Goal: Task Accomplishment & Management: Use online tool/utility

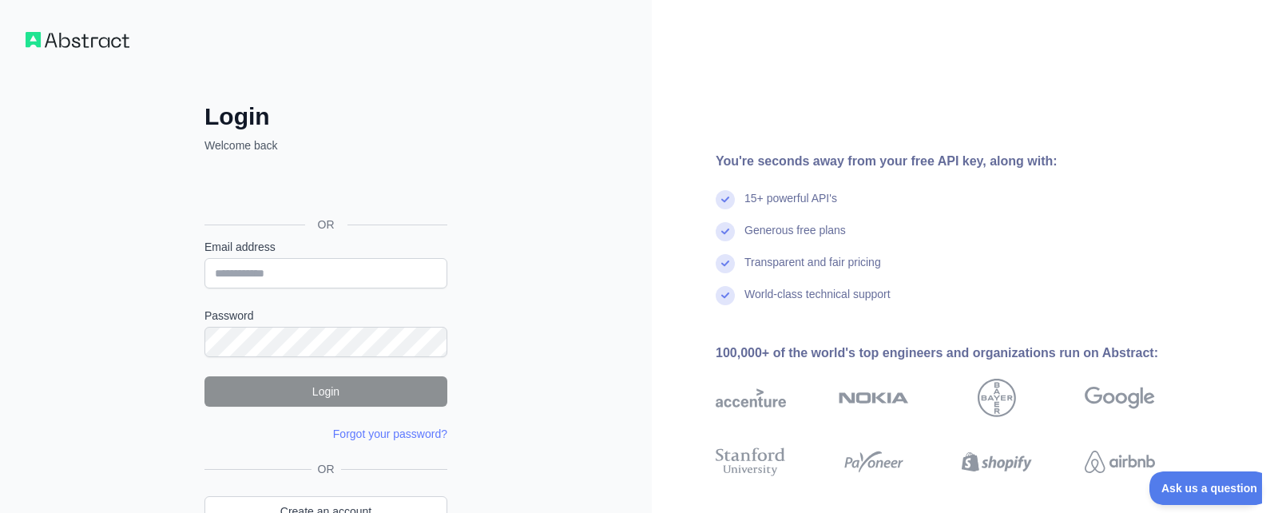
click at [330, 189] on div "Prijava putem Googlea. Otvara se u novoj kartici" at bounding box center [324, 188] width 240 height 35
click at [365, 189] on div "Prijava putem Googlea. Otvara se u novoj kartici" at bounding box center [324, 188] width 240 height 35
click at [795, 76] on div "You're seconds away from your free API key, along with: 15+ powerful API's Gene…" at bounding box center [965, 305] width 626 height 610
click at [373, 185] on div "Prijava putem Googlea. Otvara se u novoj kartici" at bounding box center [324, 188] width 240 height 35
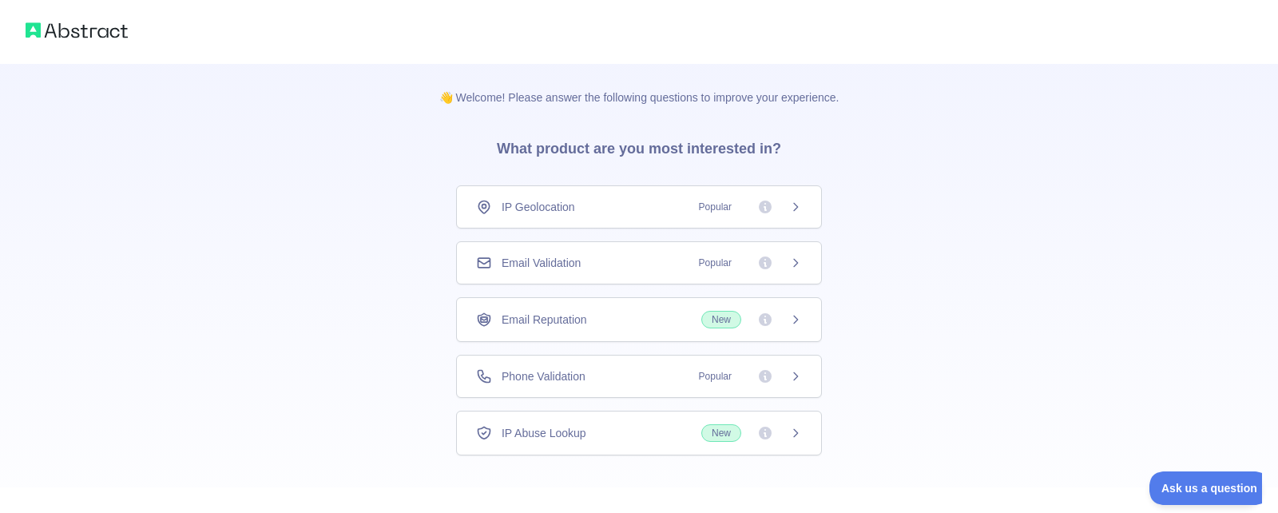
click at [795, 436] on icon at bounding box center [796, 432] width 4 height 7
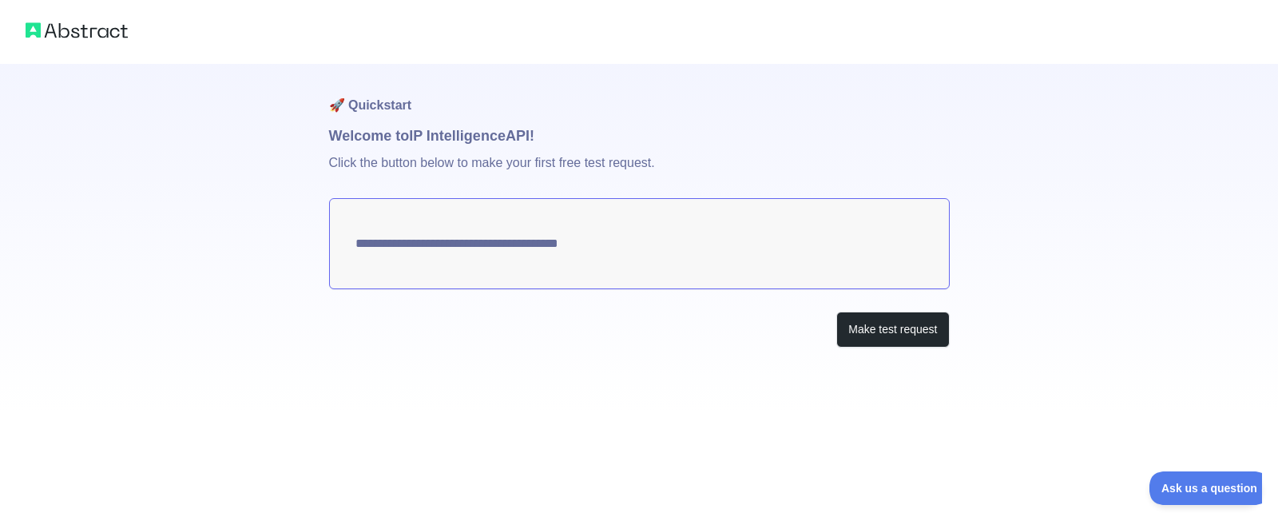
type textarea "**********"
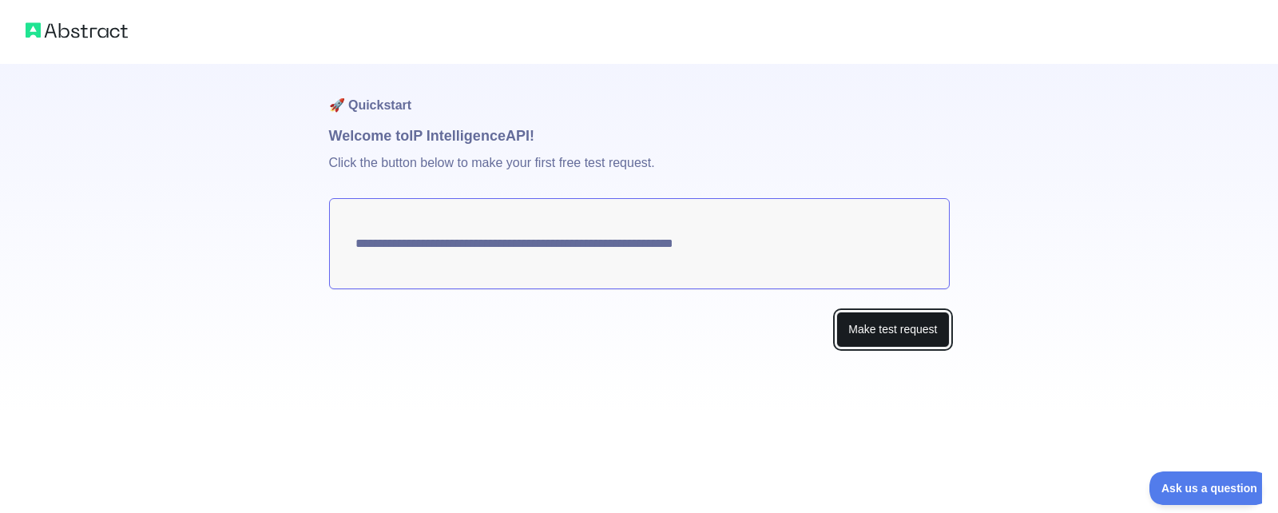
click at [911, 331] on button "Make test request" at bounding box center [892, 330] width 113 height 36
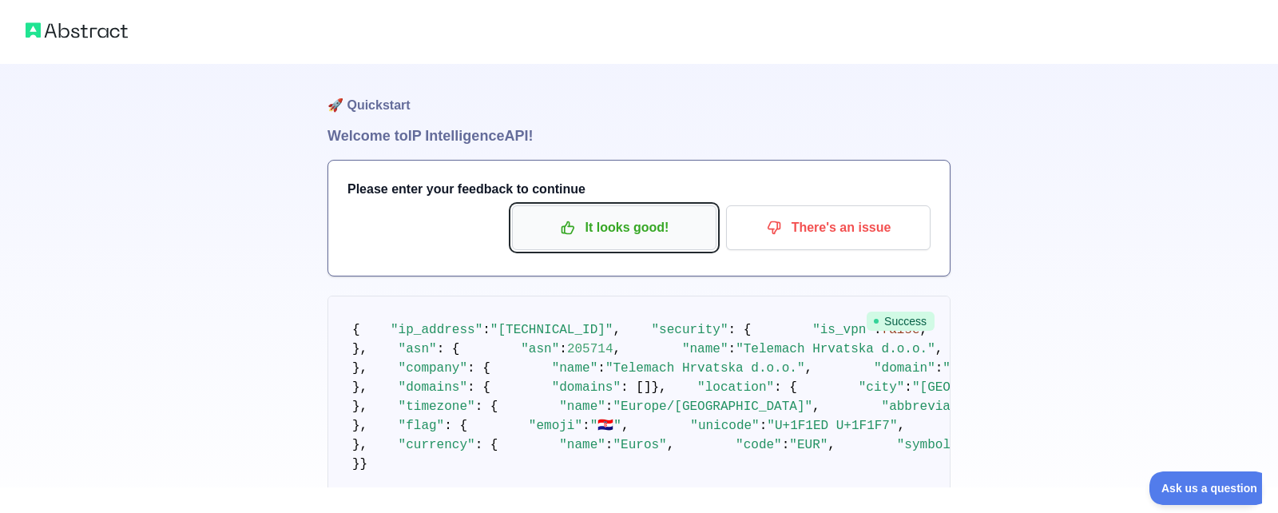
click at [592, 223] on p "It looks good!" at bounding box center [614, 227] width 181 height 27
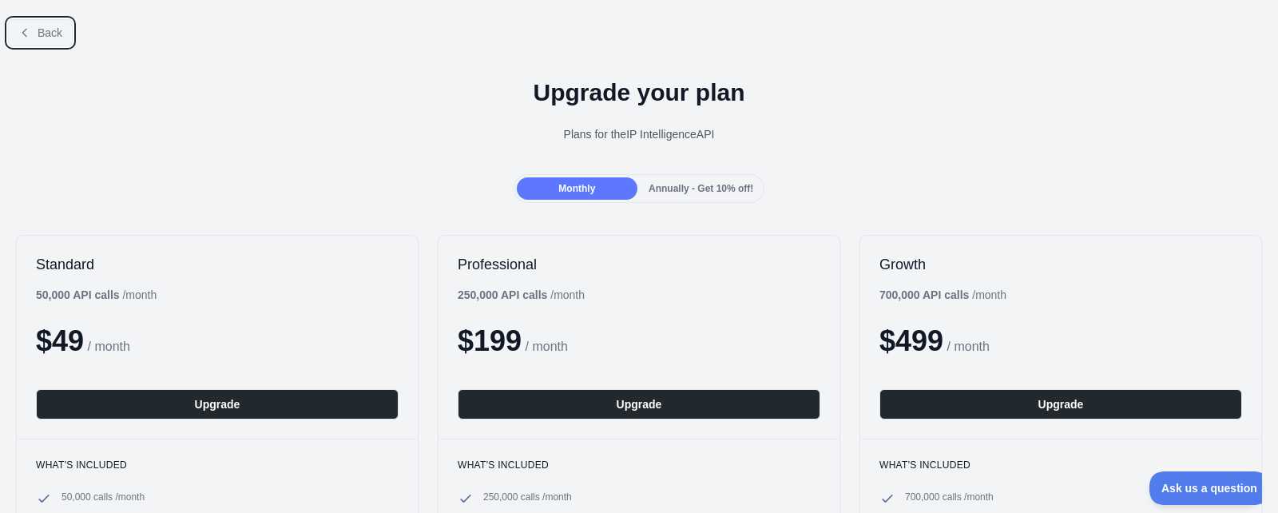
drag, startPoint x: 54, startPoint y: 38, endPoint x: 828, endPoint y: 117, distance: 778.1
click at [54, 37] on span "Back" at bounding box center [50, 32] width 25 height 13
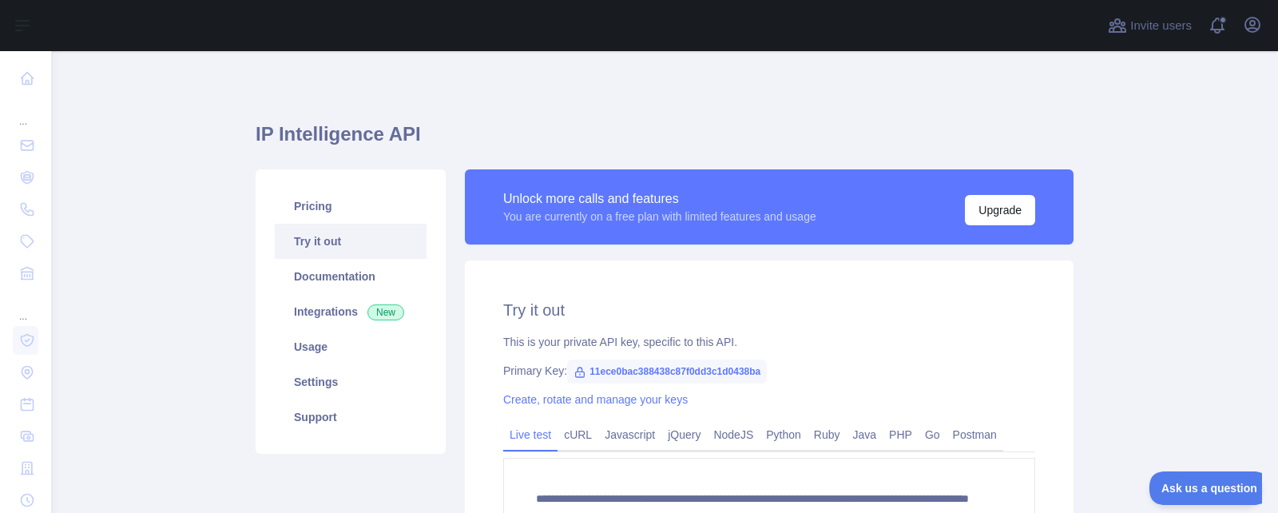
type textarea "**********"
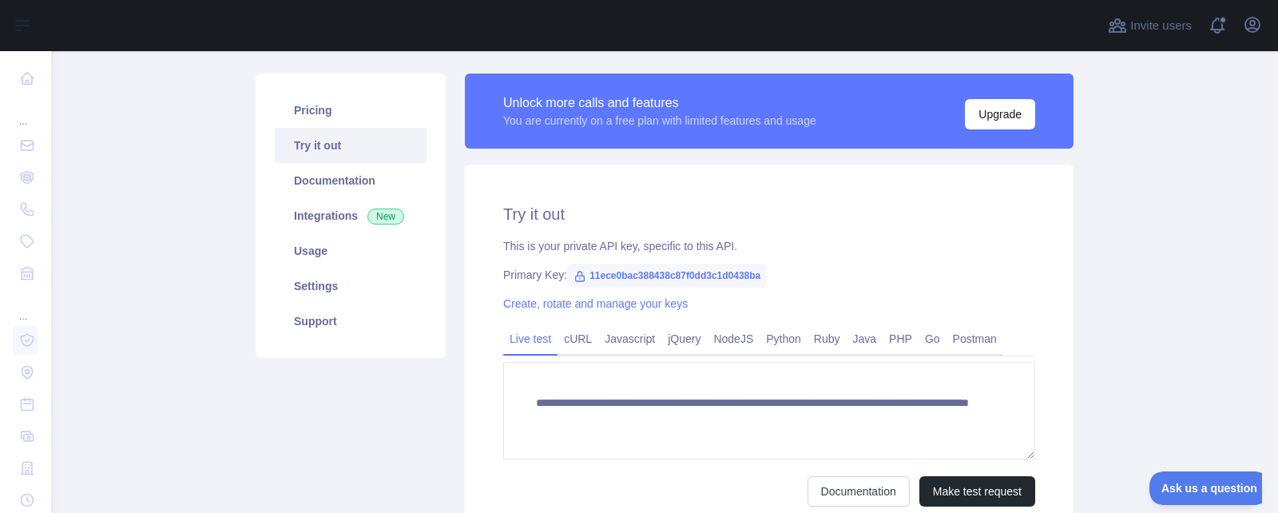
scroll to position [192, 0]
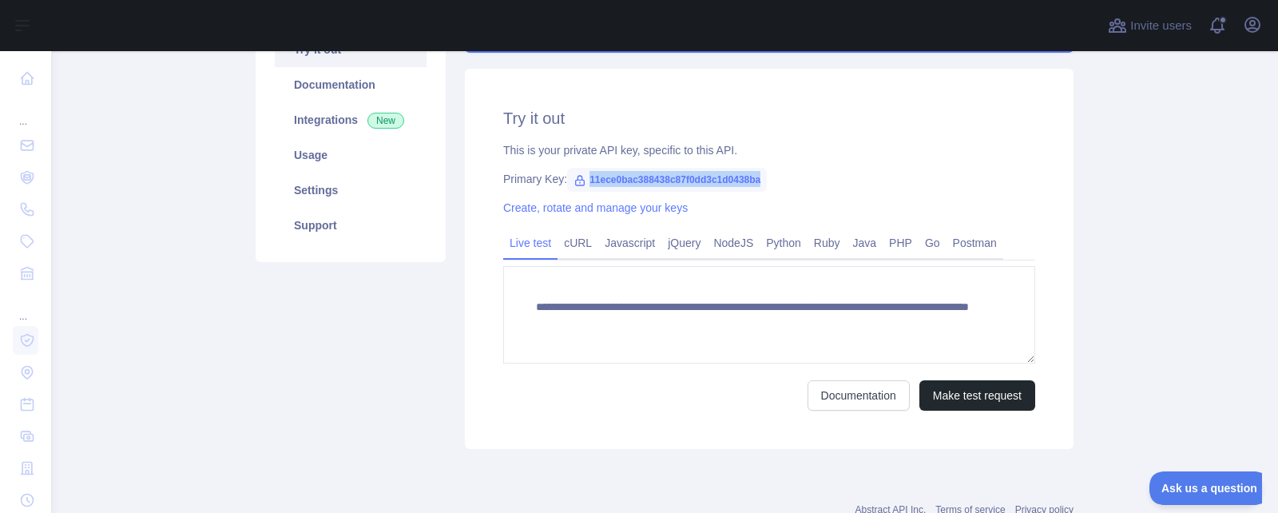
drag, startPoint x: 589, startPoint y: 177, endPoint x: 768, endPoint y: 183, distance: 179.0
click at [768, 183] on div "Primary Key: 11ece0bac388438c87f0dd3c1d0438ba" at bounding box center [769, 179] width 532 height 16
copy span "11ece0bac388438c87f0dd3c1d0438ba"
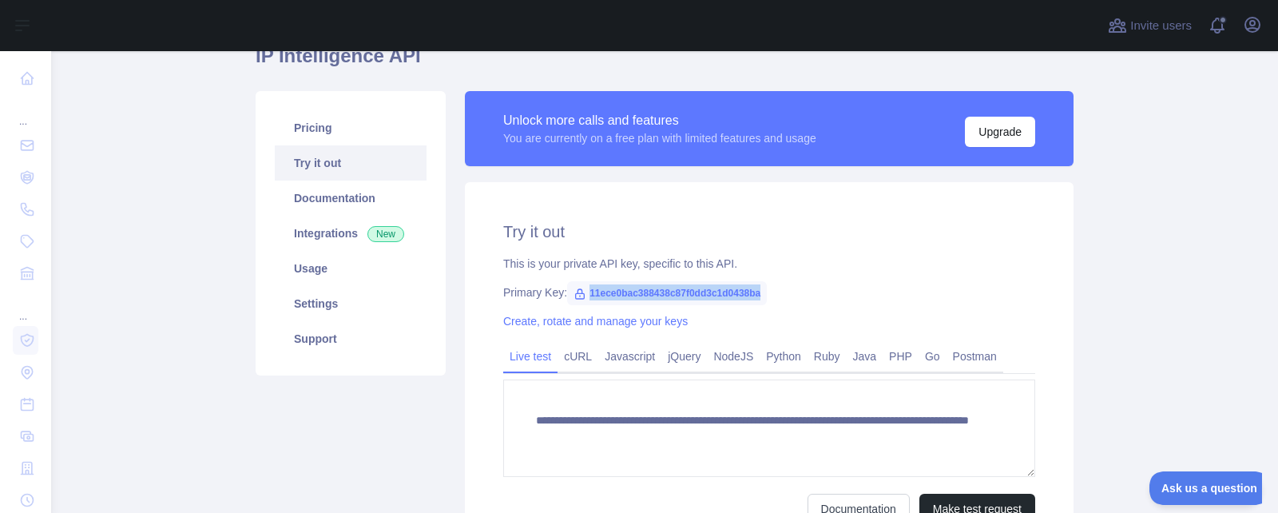
scroll to position [51, 0]
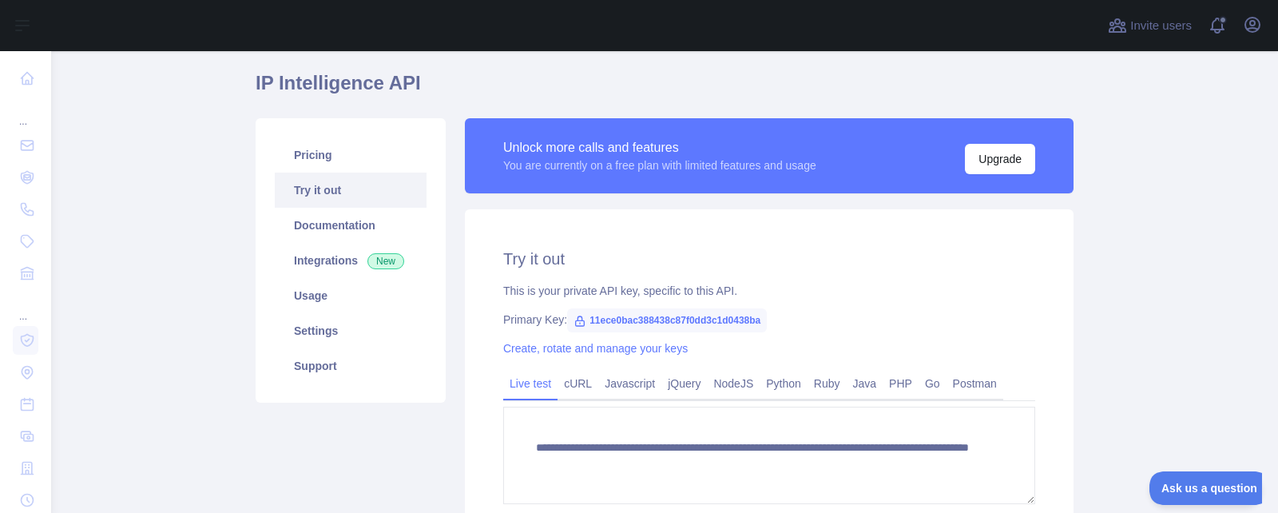
click at [991, 271] on div "**********" at bounding box center [769, 399] width 609 height 380
click at [781, 387] on link "Python" at bounding box center [784, 384] width 48 height 26
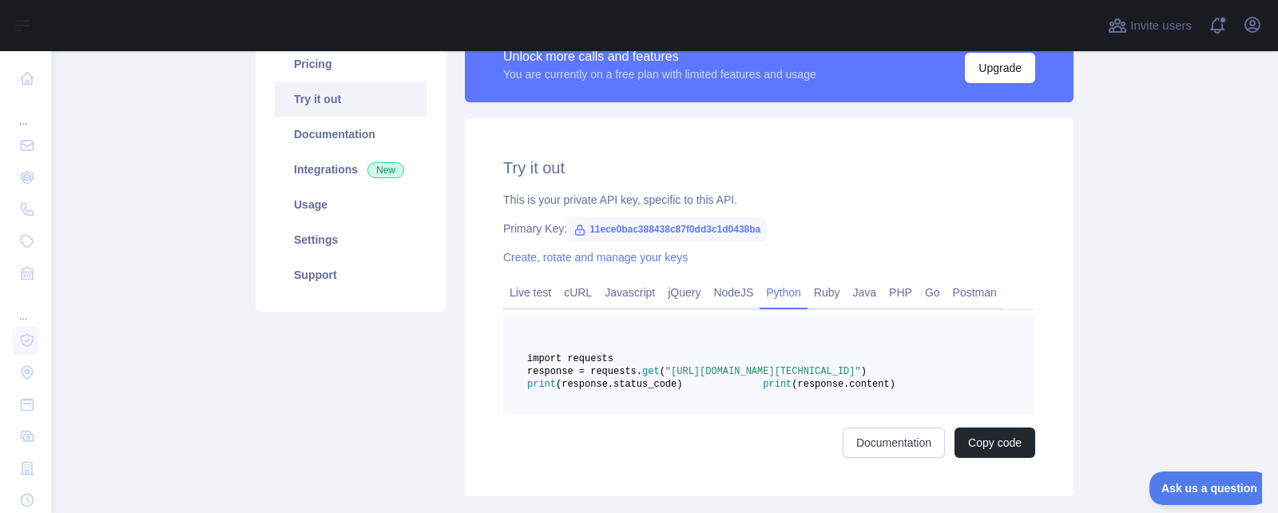
scroll to position [147, 0]
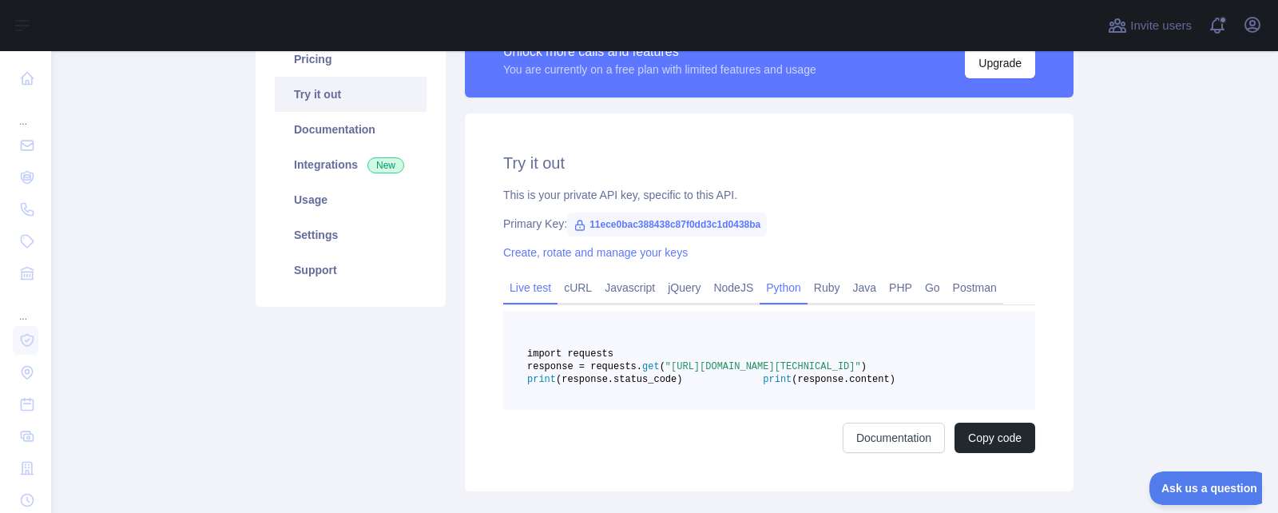
click at [538, 289] on link "Live test" at bounding box center [530, 288] width 54 height 26
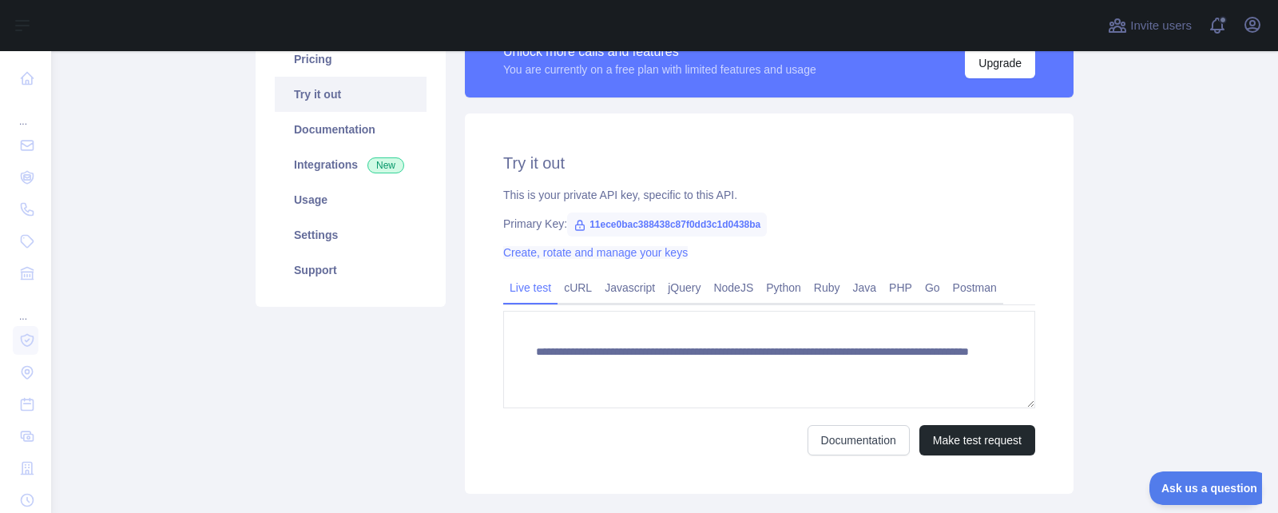
click at [649, 255] on link "Create, rotate and manage your keys" at bounding box center [595, 252] width 185 height 13
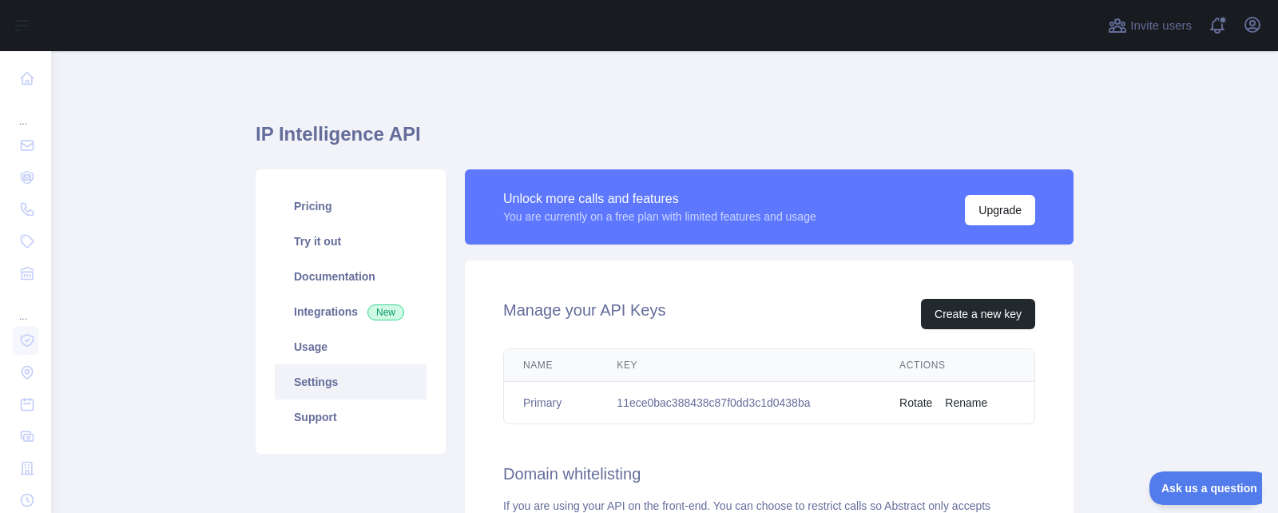
scroll to position [96, 0]
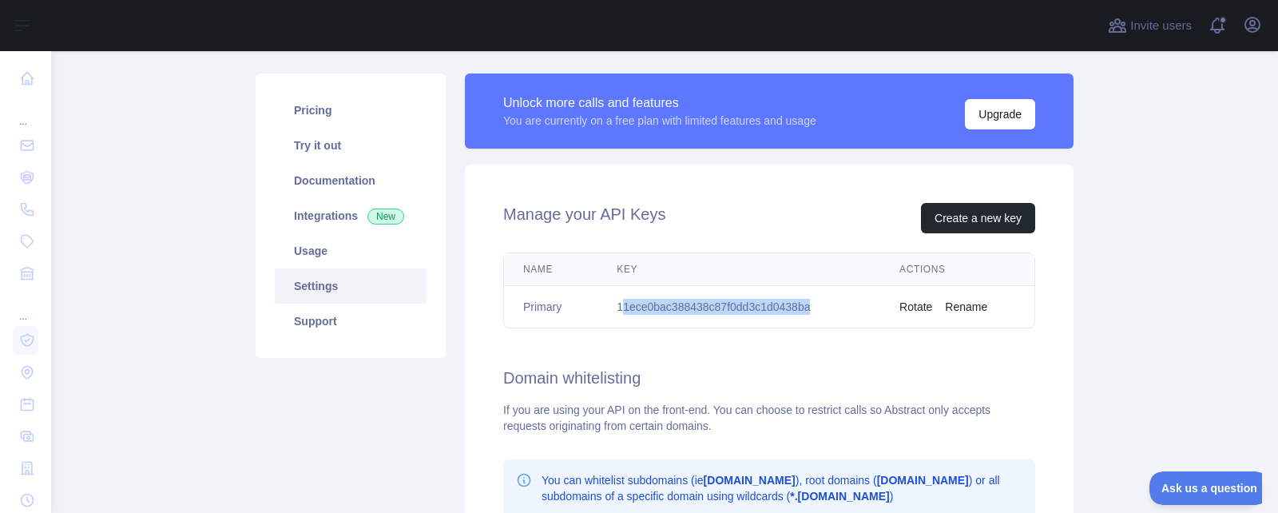
drag, startPoint x: 621, startPoint y: 305, endPoint x: 823, endPoint y: 305, distance: 202.1
click at [823, 305] on td "11ece0bac388438c87f0dd3c1d0438ba" at bounding box center [738, 307] width 283 height 42
drag, startPoint x: 619, startPoint y: 308, endPoint x: 834, endPoint y: 307, distance: 214.9
click at [834, 307] on td "11ece0bac388438c87f0dd3c1d0438ba" at bounding box center [738, 307] width 283 height 42
copy td "11ece0bac388438c87f0dd3c1d0438ba"
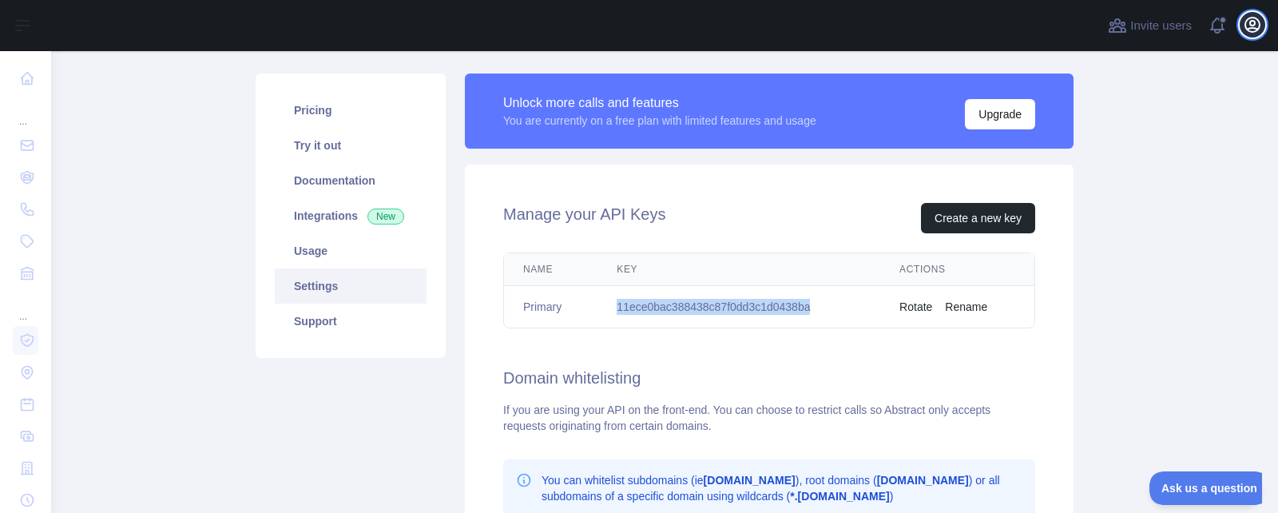
click at [1256, 22] on icon "button" at bounding box center [1252, 24] width 19 height 19
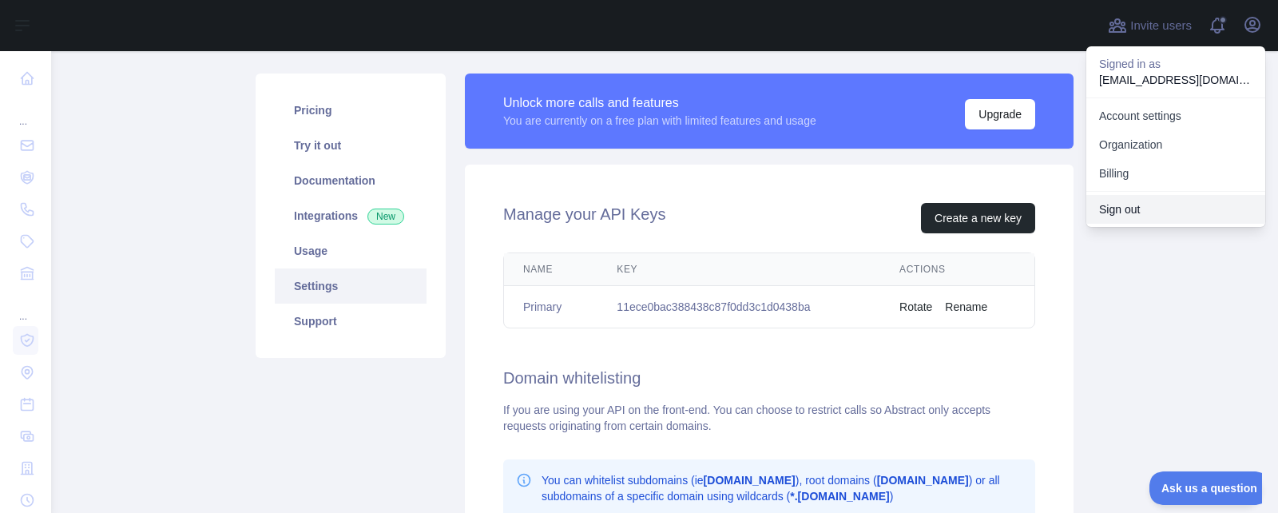
click at [1135, 211] on button "Sign out" at bounding box center [1175, 209] width 179 height 29
